Goal: Task Accomplishment & Management: Manage account settings

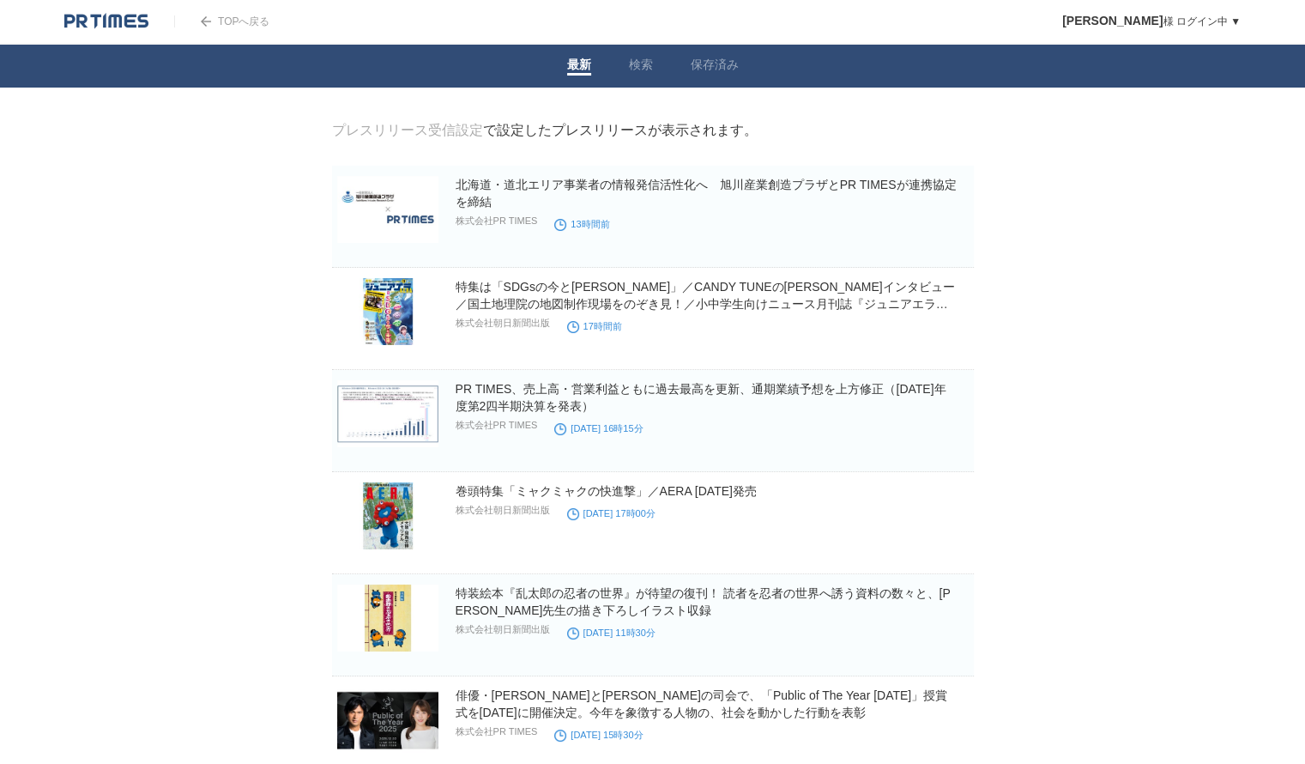
click at [235, 20] on link "TOPへ戻る" at bounding box center [221, 21] width 95 height 12
click at [647, 57] on link "検索" at bounding box center [641, 66] width 24 height 18
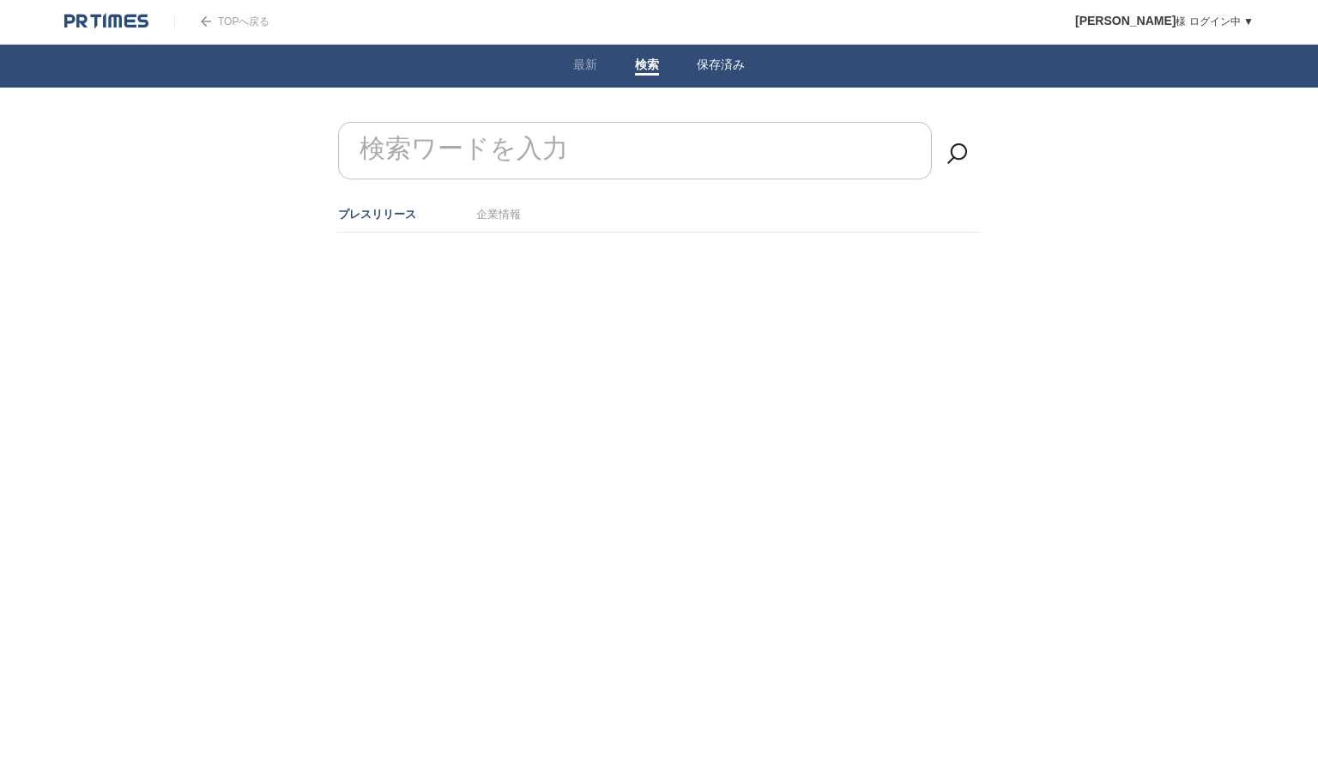
click at [715, 63] on link "保存済み" at bounding box center [721, 66] width 48 height 18
click at [799, 111] on body "TOPへ戻る 梶川祐子 様 ログイン中 ▼ プレスリリース受信設定 フォロー 除外リスト アカウント設定 閲覧履歴 退会手続き PR TIMESサイトへ戻る …" at bounding box center [659, 104] width 1318 height 208
click at [579, 64] on link "最新" at bounding box center [585, 66] width 24 height 18
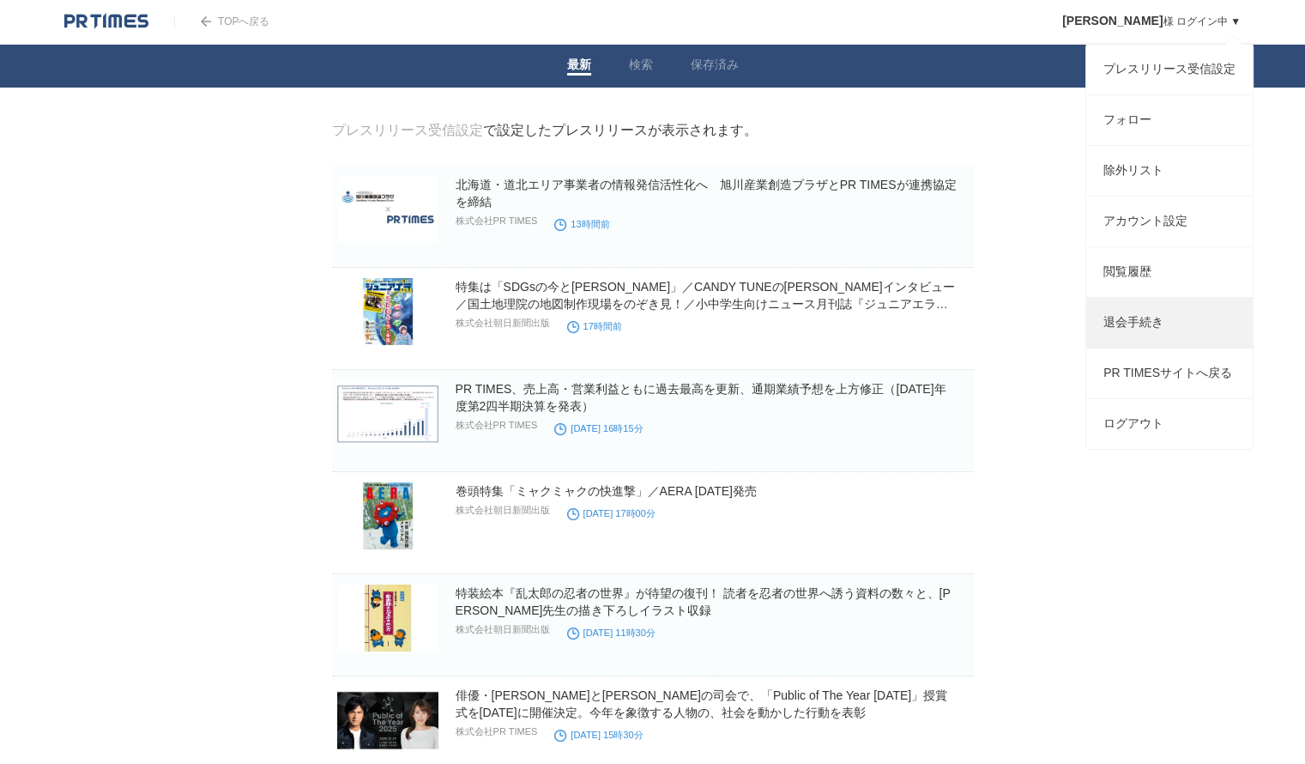
click at [1212, 333] on link "退会手続き" at bounding box center [1169, 323] width 166 height 50
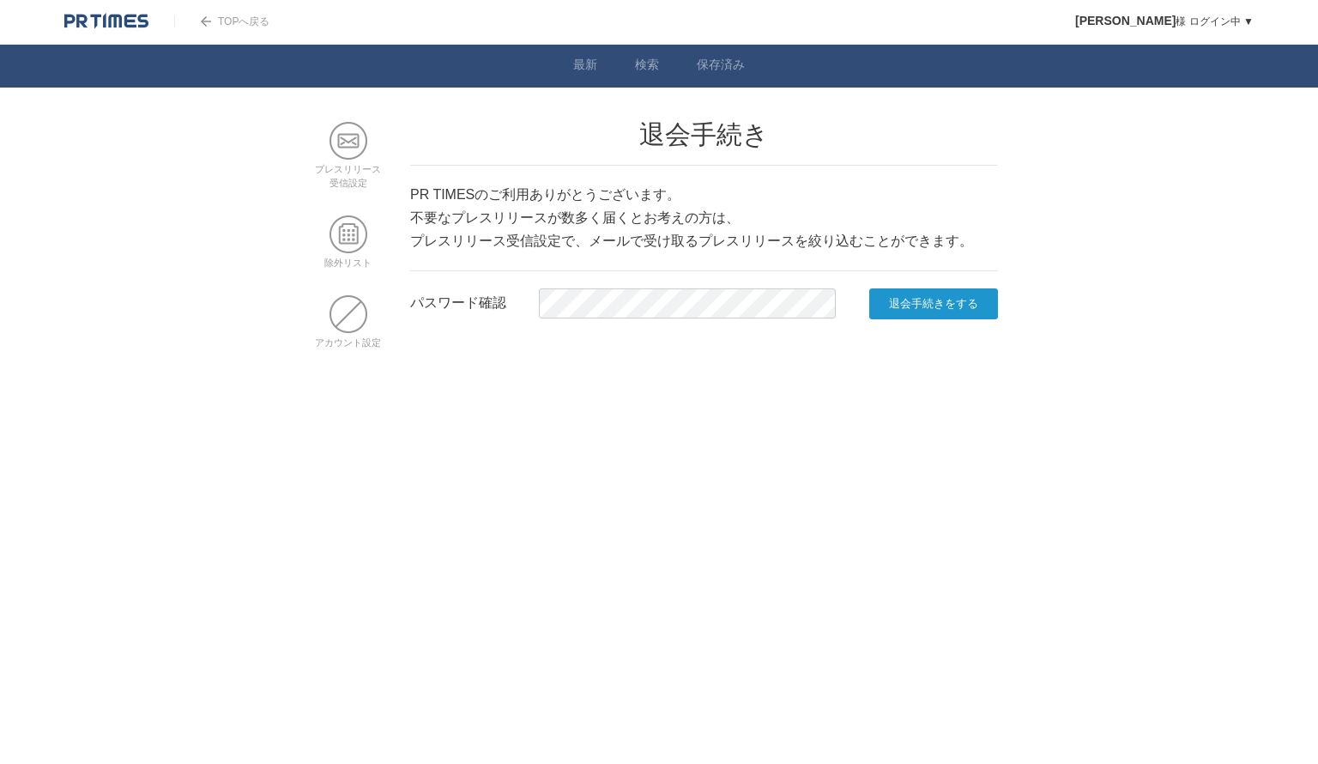
click at [920, 301] on input "退会手続きをする" at bounding box center [933, 303] width 129 height 31
